Goal: Check status: Check status

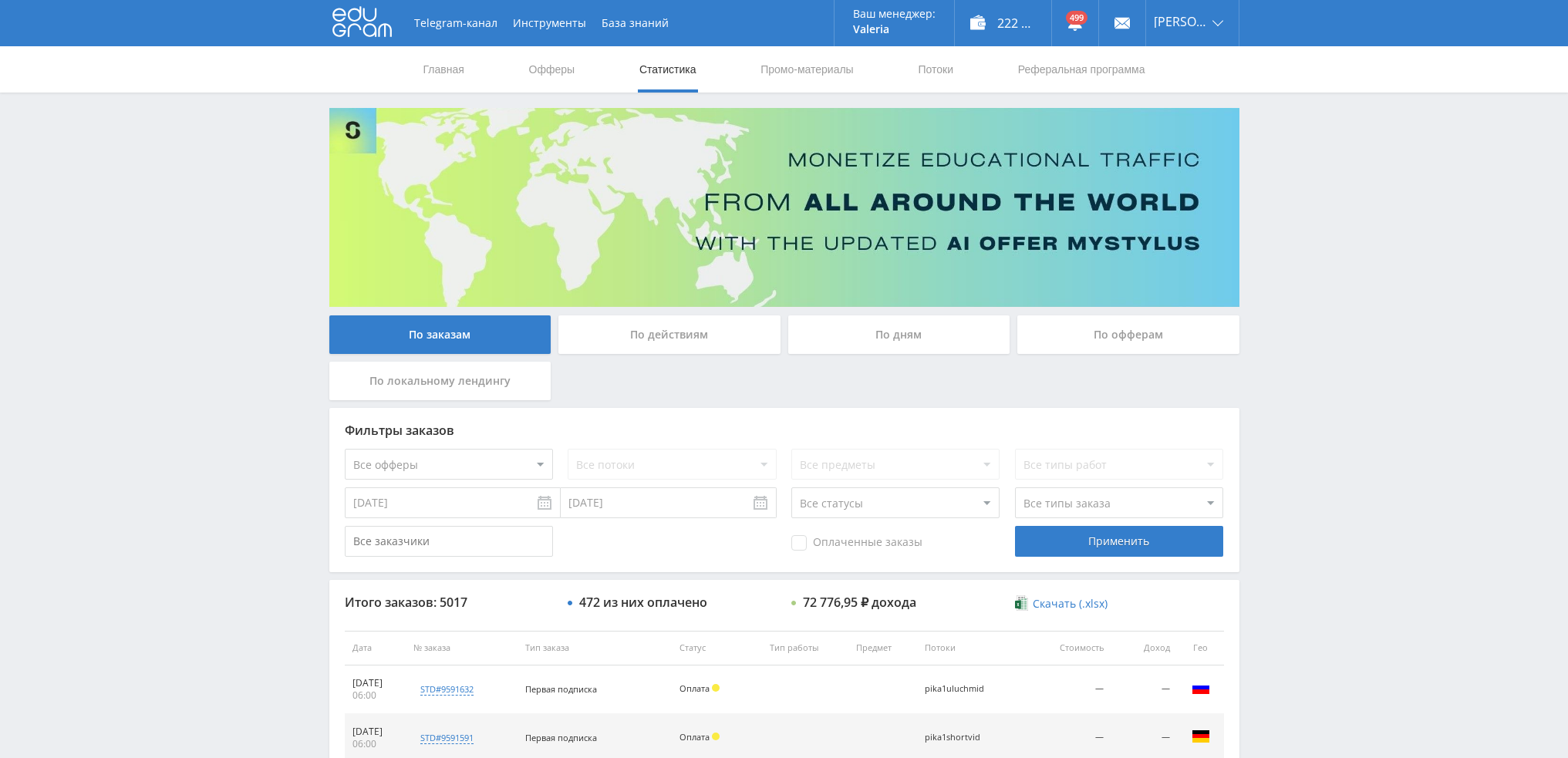
scroll to position [533, 0]
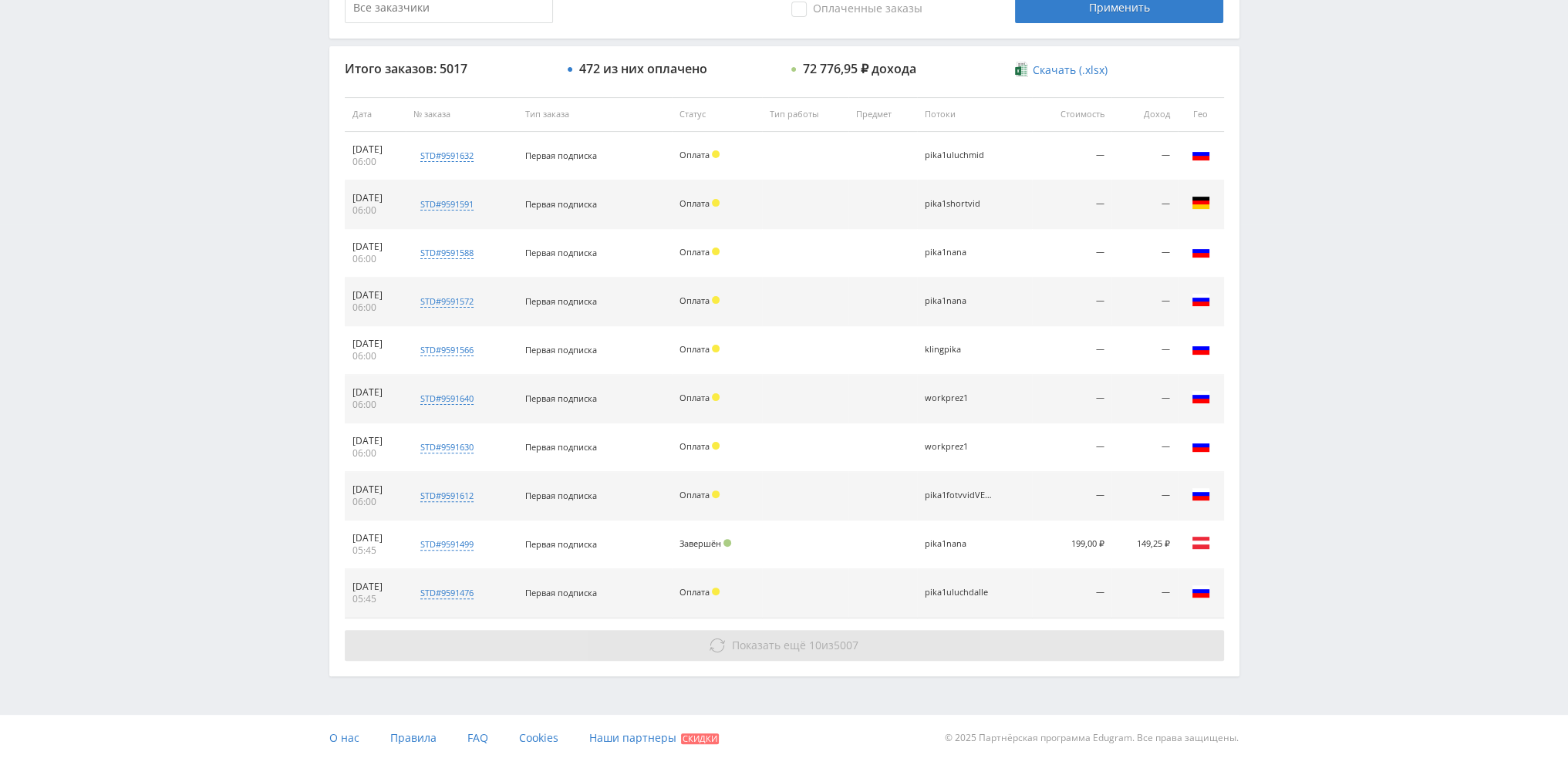
click at [870, 647] on button "Показать ещё 10 из 5007" at bounding box center [784, 645] width 879 height 31
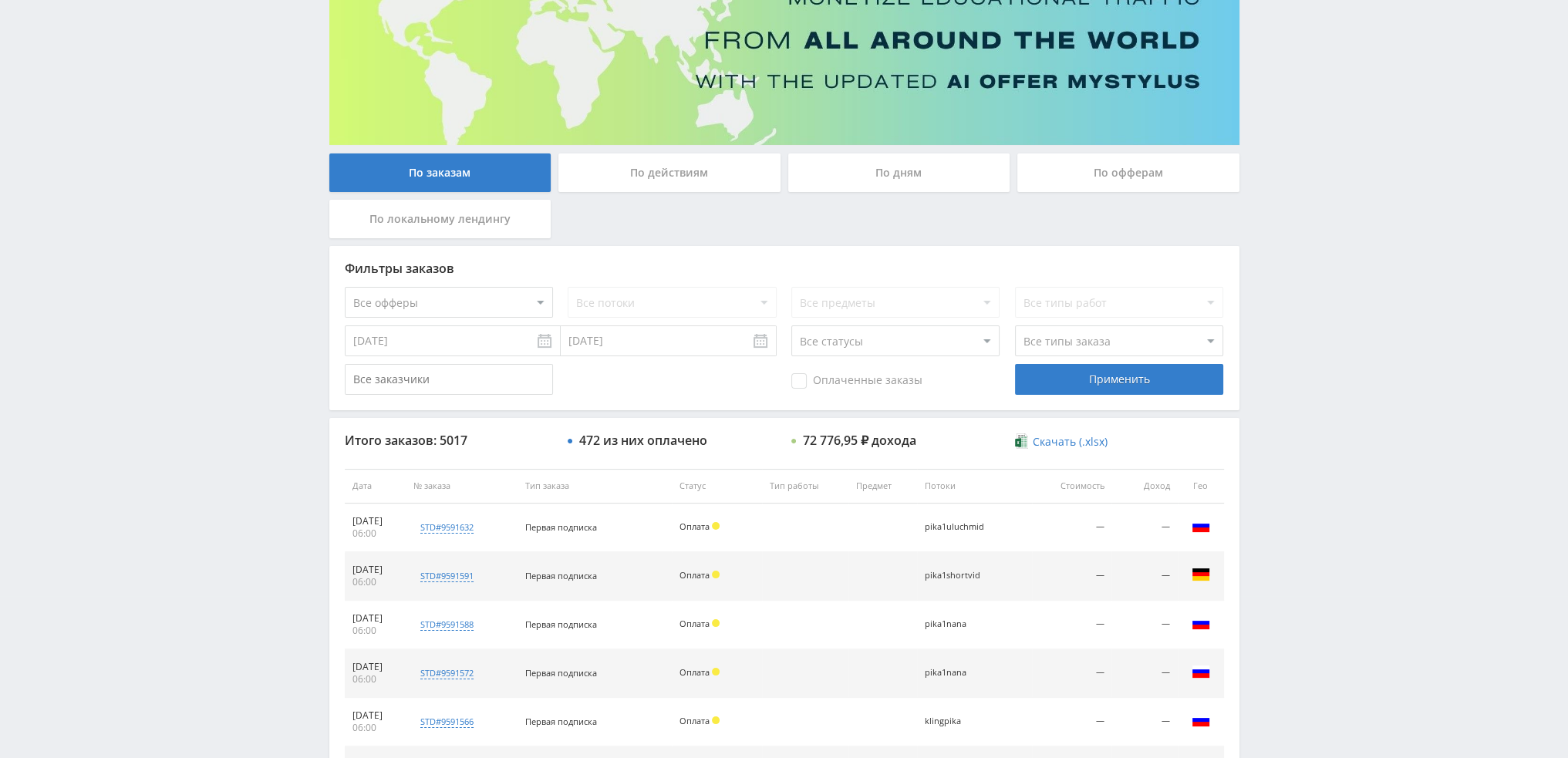
scroll to position [0, 0]
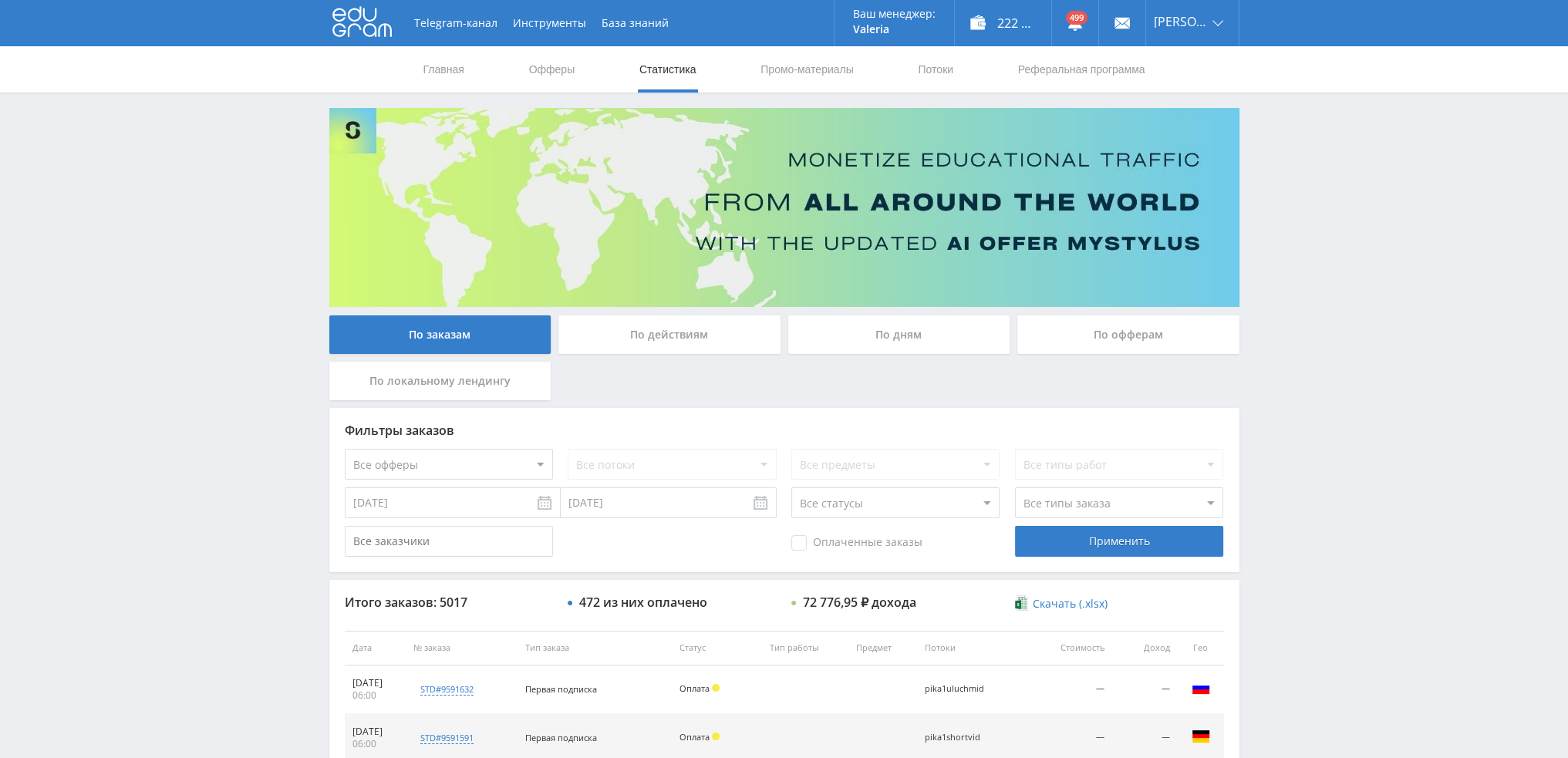
click at [913, 330] on div "По дням" at bounding box center [899, 335] width 222 height 39
click at [0, 0] on input "По дням" at bounding box center [0, 0] width 0 height 0
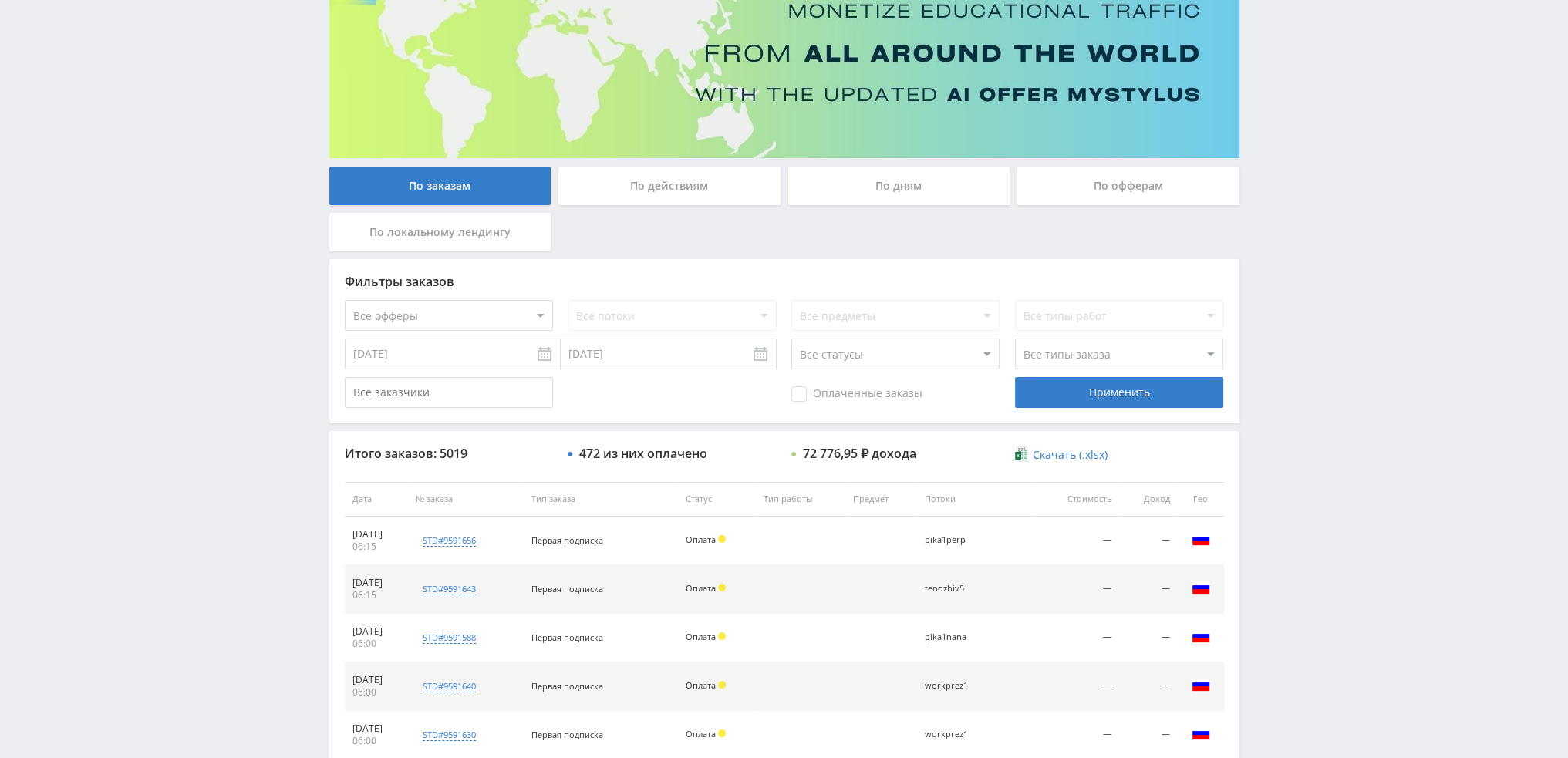
scroll to position [148, 0]
